Goal: Consume media (video, audio)

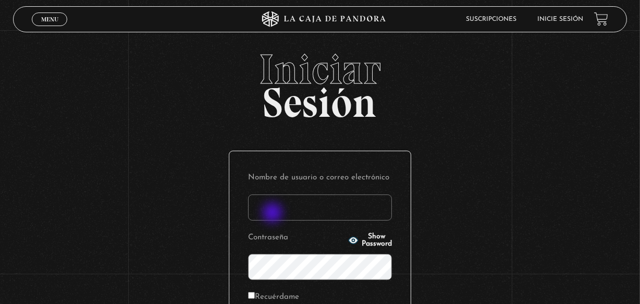
click at [274, 214] on input "Nombre de usuario o correo electrónico" at bounding box center [320, 207] width 144 height 26
type input "sofiachinchillaq@hotmail.com"
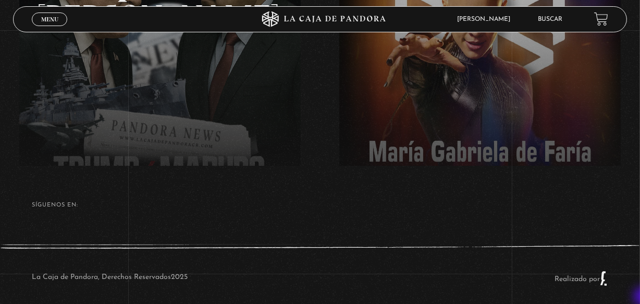
scroll to position [243, 0]
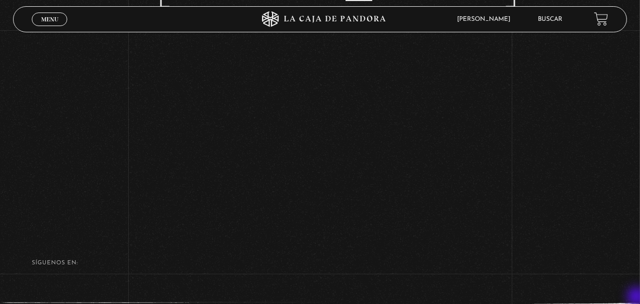
scroll to position [132, 0]
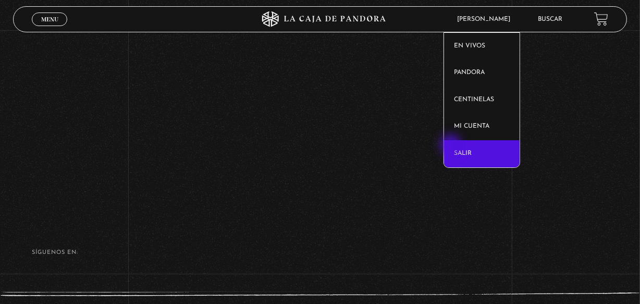
click at [452, 146] on link "Salir" at bounding box center [482, 153] width 76 height 27
